Goal: Task Accomplishment & Management: Use online tool/utility

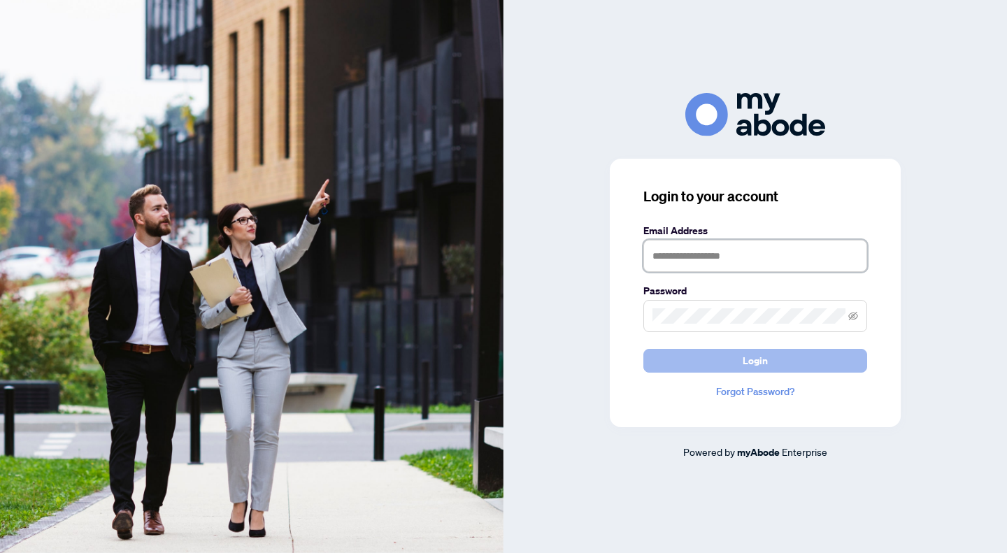
type input "**********"
click at [726, 359] on button "Login" at bounding box center [755, 361] width 224 height 24
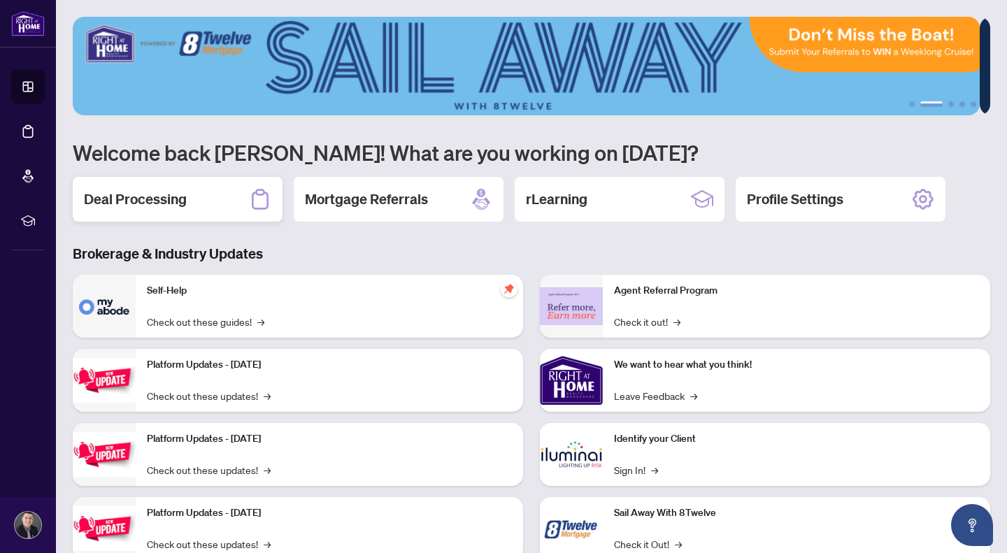
click at [194, 182] on div "Deal Processing" at bounding box center [178, 199] width 210 height 45
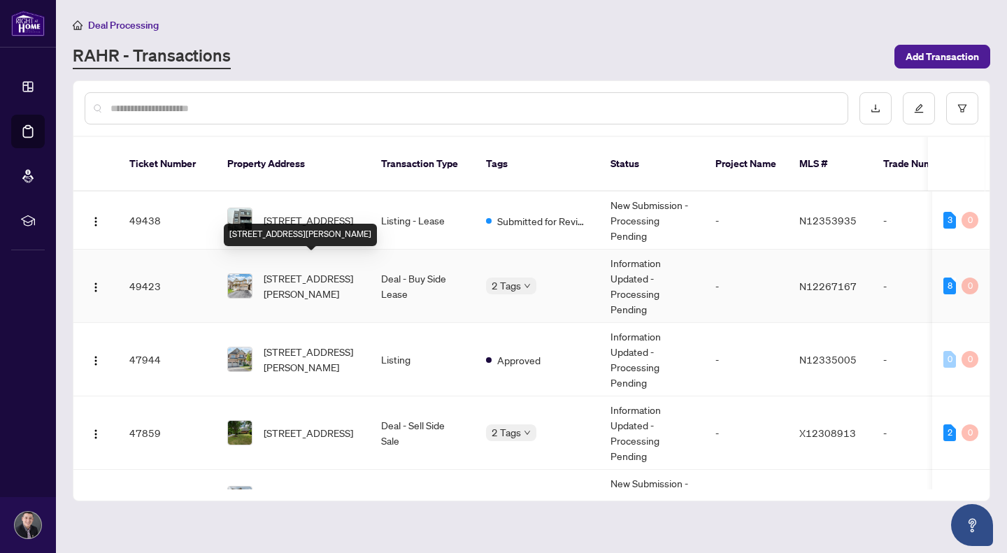
click at [328, 271] on span "[STREET_ADDRESS][PERSON_NAME]" at bounding box center [311, 286] width 95 height 31
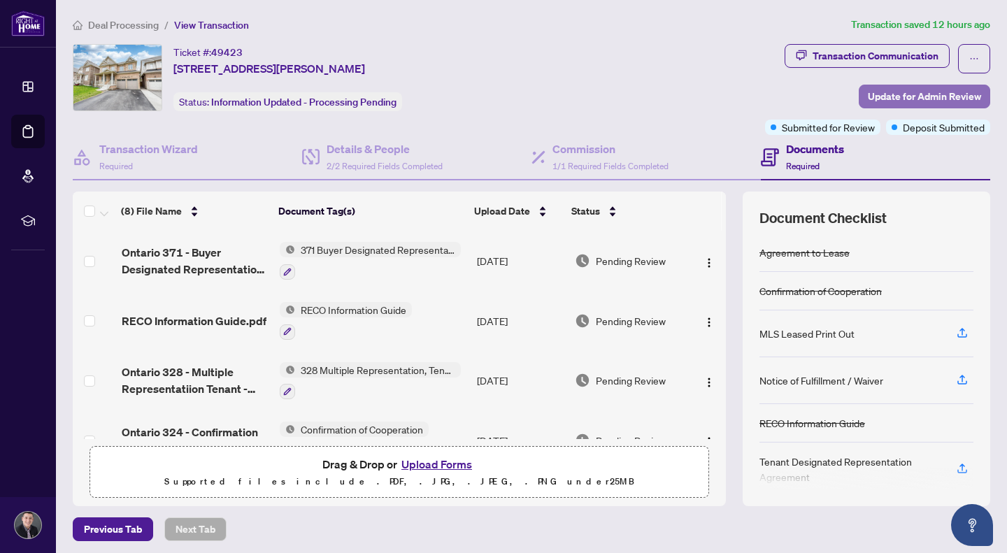
click at [899, 103] on span "Update for Admin Review" at bounding box center [923, 96] width 113 height 22
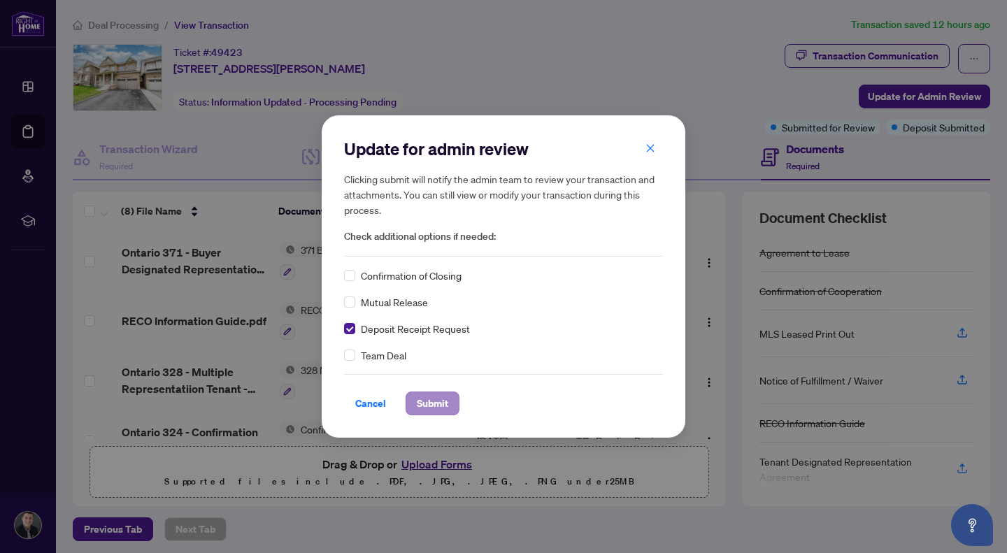
click at [461, 401] on div "Cancel Submit" at bounding box center [503, 403] width 319 height 24
click at [436, 403] on span "Submit" at bounding box center [432, 403] width 31 height 22
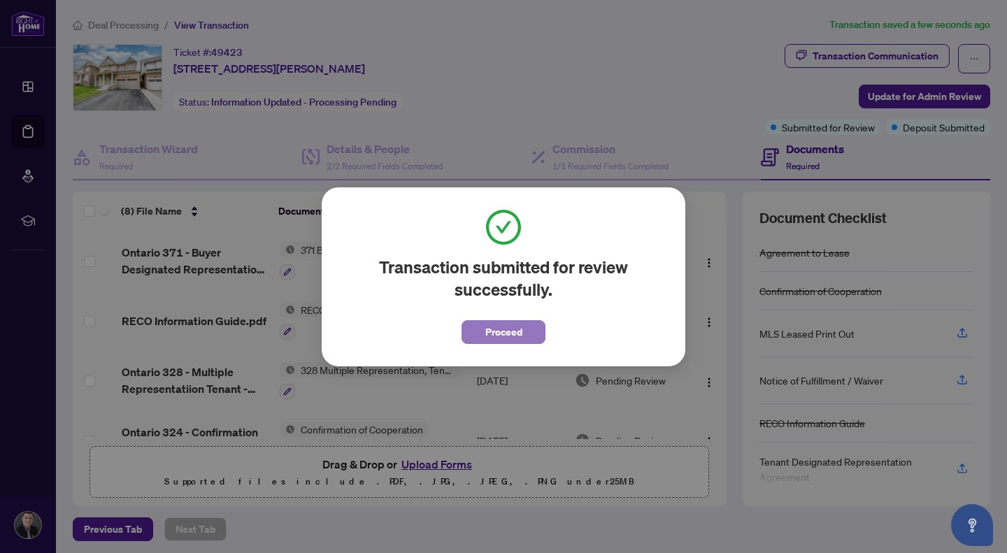
click at [528, 331] on button "Proceed" at bounding box center [503, 332] width 84 height 24
